Goal: Information Seeking & Learning: Learn about a topic

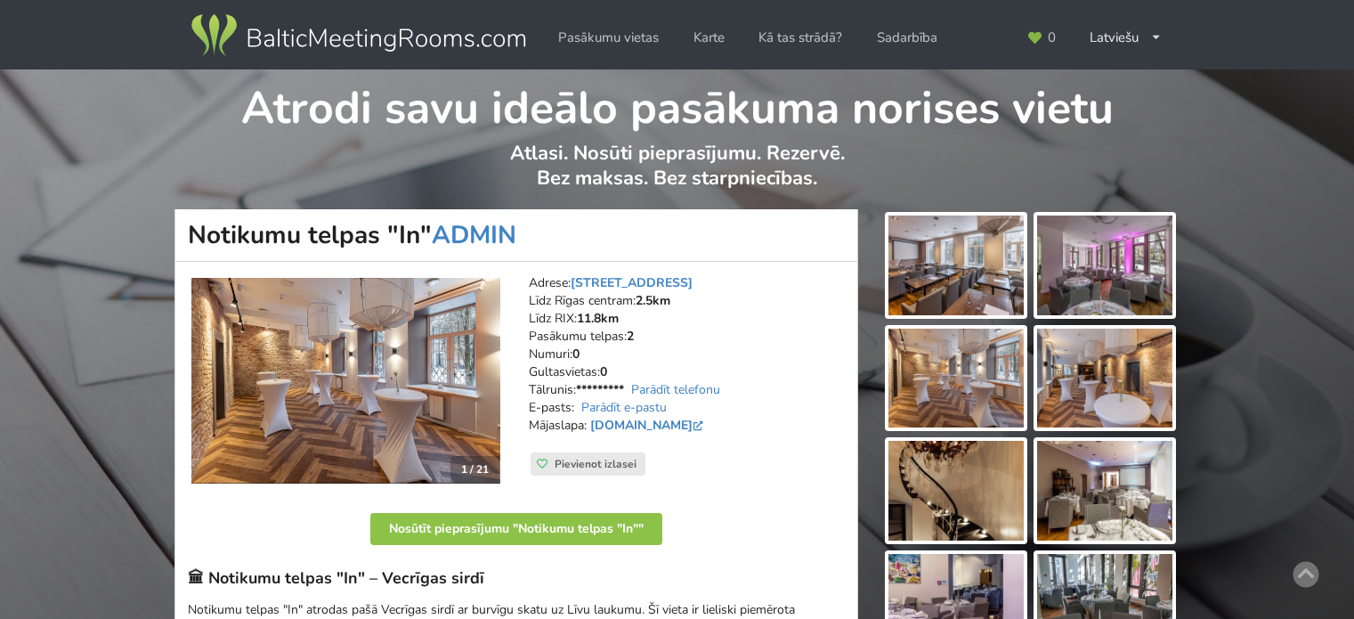
scroll to position [178, 0]
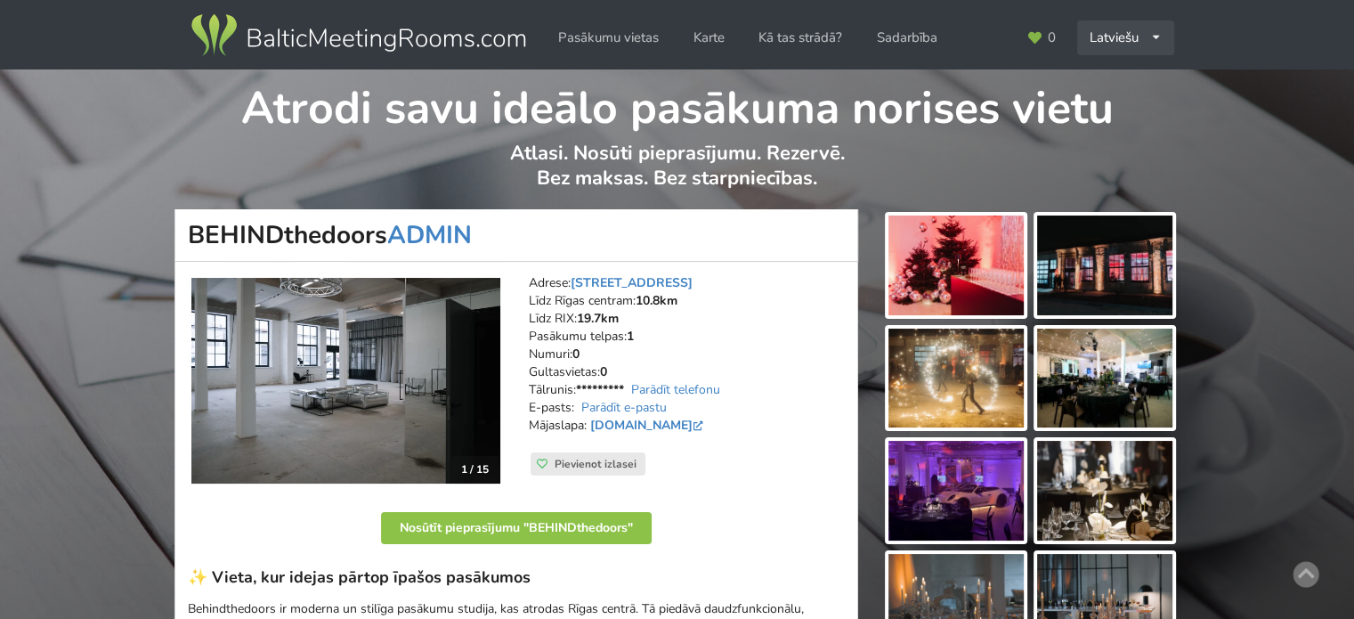
click at [1121, 47] on div "Latviešu English Русский" at bounding box center [1125, 37] width 97 height 35
click at [1122, 78] on link "English" at bounding box center [1126, 78] width 94 height 35
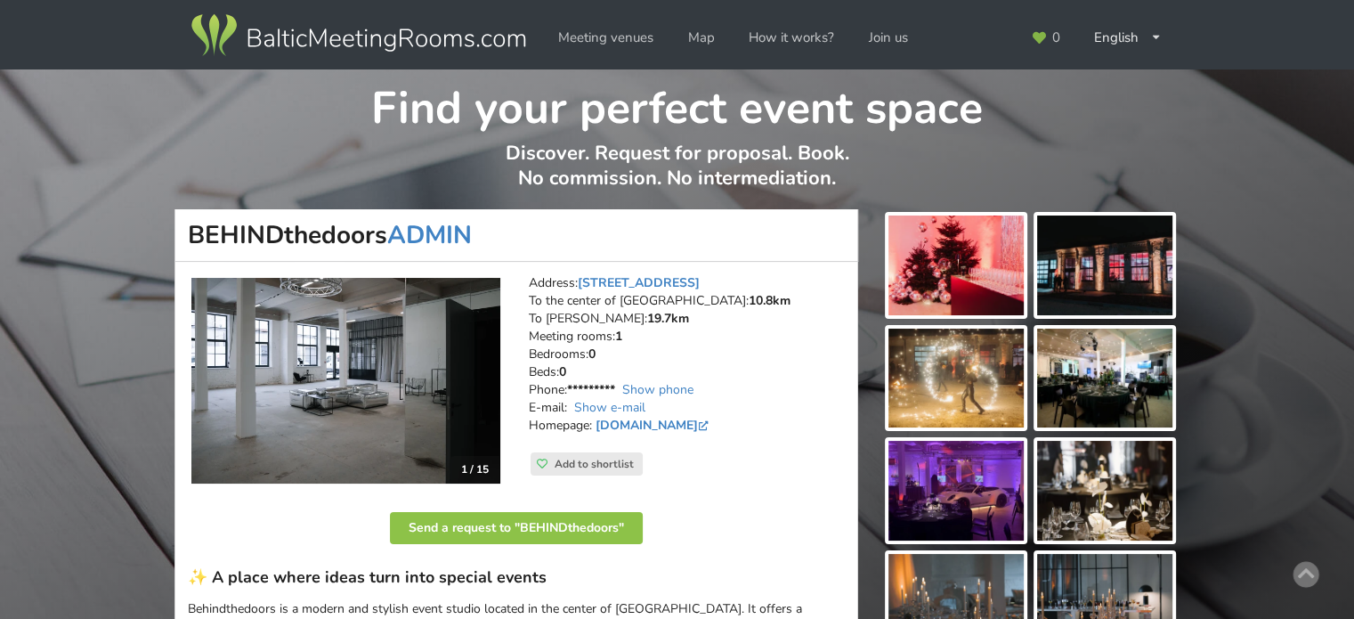
scroll to position [267, 0]
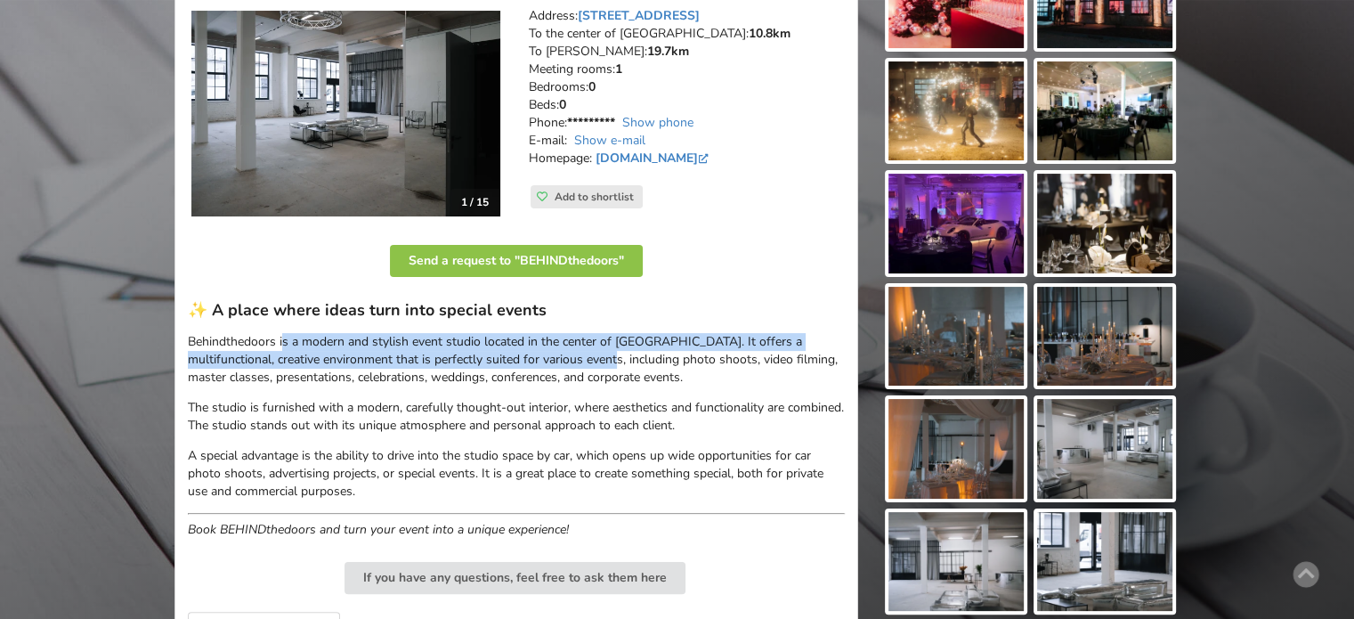
drag, startPoint x: 385, startPoint y: 344, endPoint x: 566, endPoint y: 355, distance: 181.0
click at [561, 354] on p "Behindthedoors is a modern and stylish event studio located in the center of Ri…" at bounding box center [516, 359] width 657 height 53
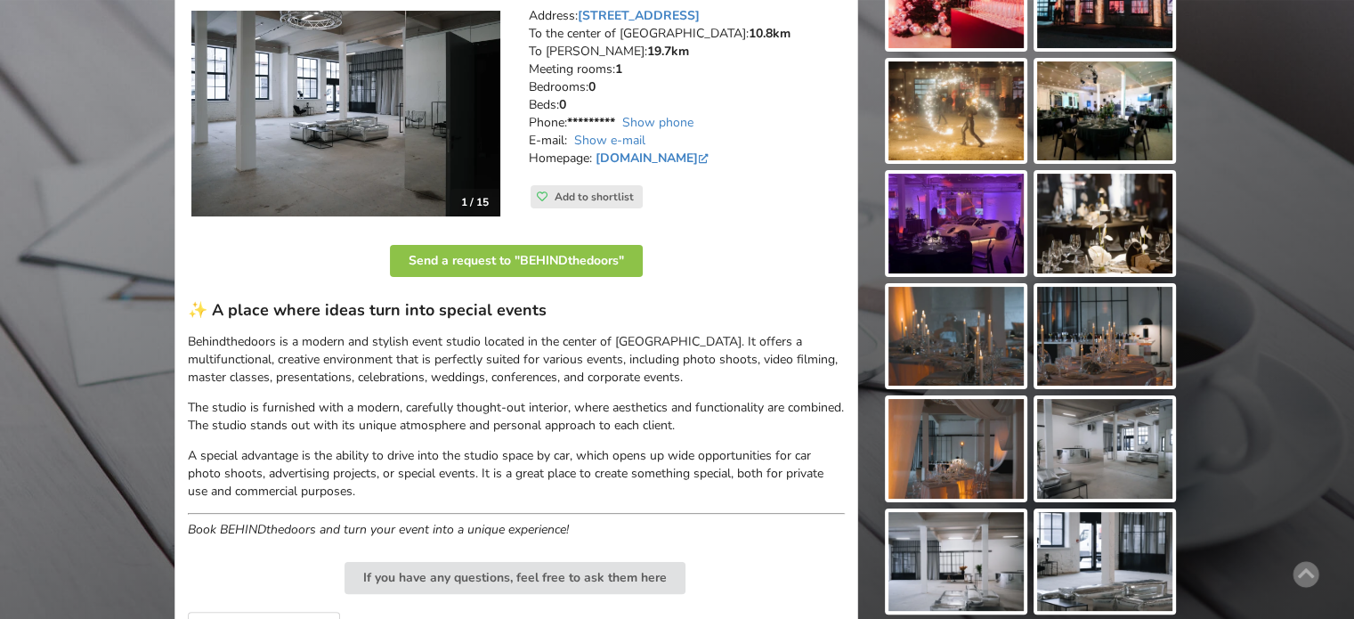
click at [566, 355] on p "Behindthedoors is a modern and stylish event studio located in the center of Ri…" at bounding box center [516, 359] width 657 height 53
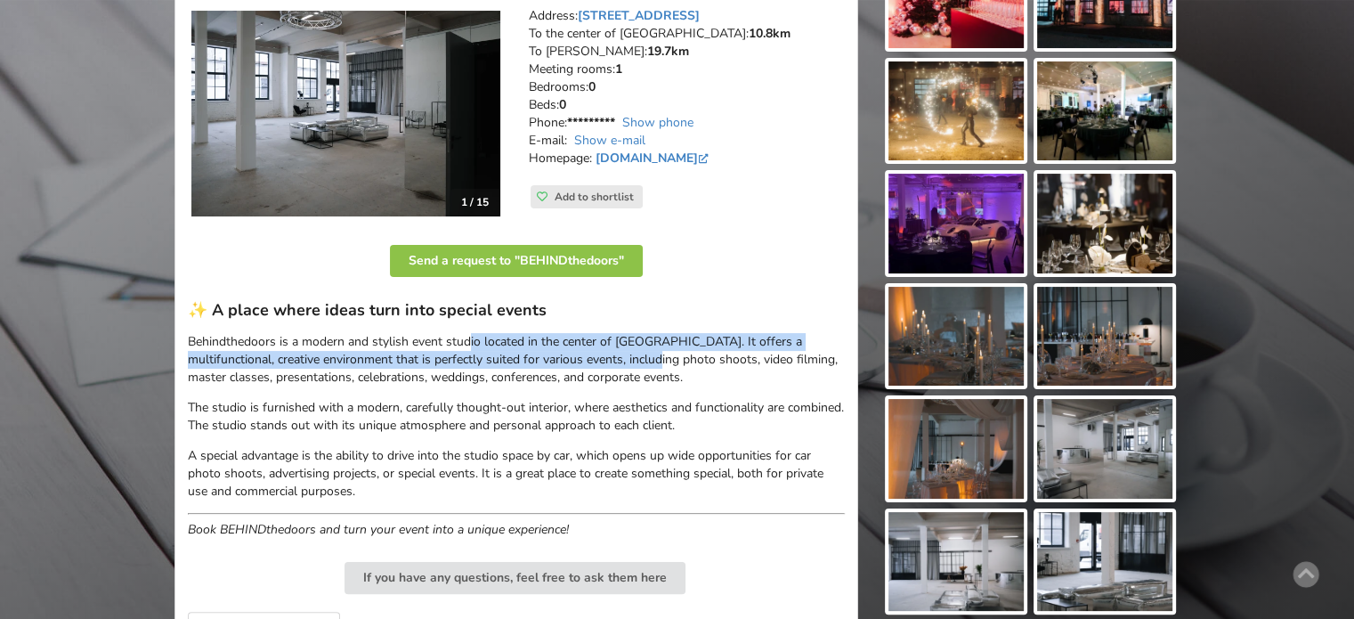
drag, startPoint x: 468, startPoint y: 339, endPoint x: 605, endPoint y: 361, distance: 138.9
click at [603, 359] on p "Behindthedoors is a modern and stylish event studio located in the center of Ri…" at bounding box center [516, 359] width 657 height 53
click at [605, 361] on p "Behindthedoors is a modern and stylish event studio located in the center of Ri…" at bounding box center [516, 359] width 657 height 53
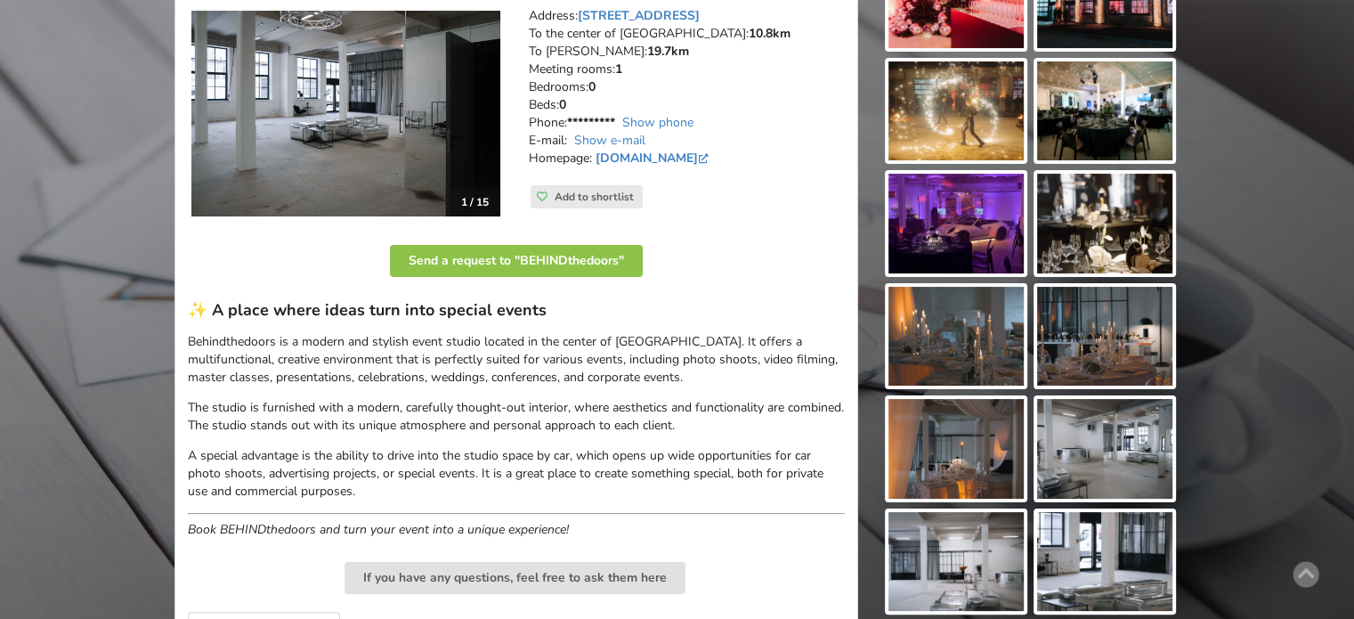
scroll to position [0, 0]
